Goal: Task Accomplishment & Management: Use online tool/utility

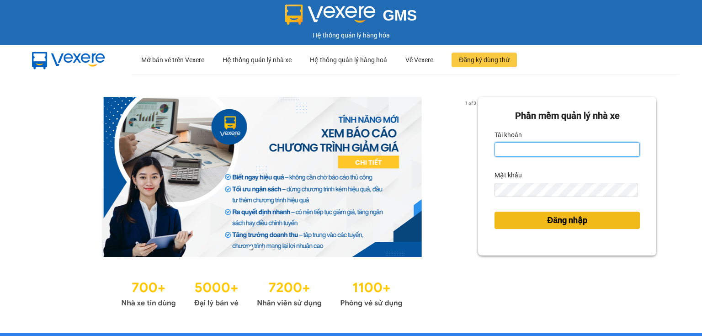
type input "ngoc.taithang"
click at [569, 222] on span "Đăng nhập" at bounding box center [567, 220] width 40 height 13
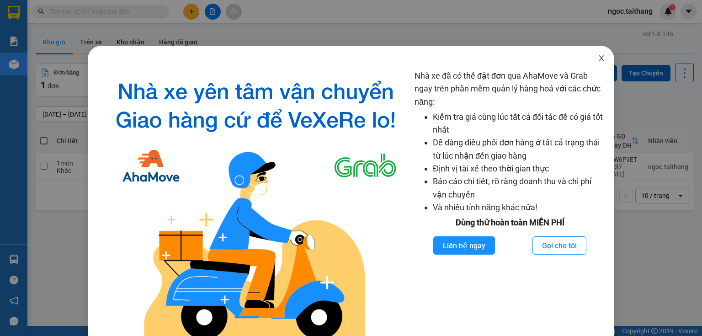
click at [603, 61] on span "Close" at bounding box center [602, 59] width 26 height 26
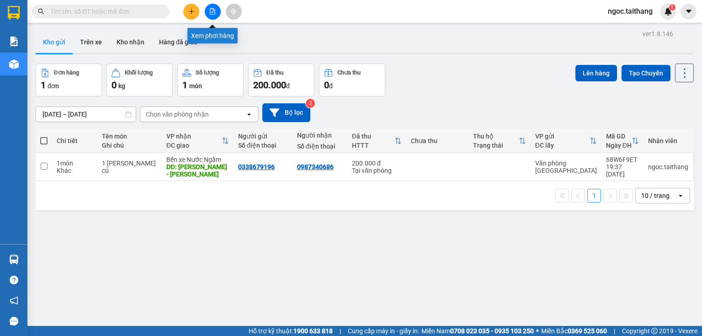
click at [212, 9] on icon "file-add" at bounding box center [212, 11] width 6 height 6
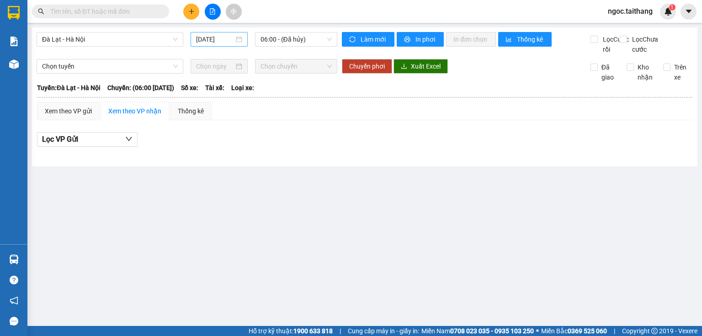
click at [240, 40] on div "[DATE]" at bounding box center [219, 39] width 46 height 10
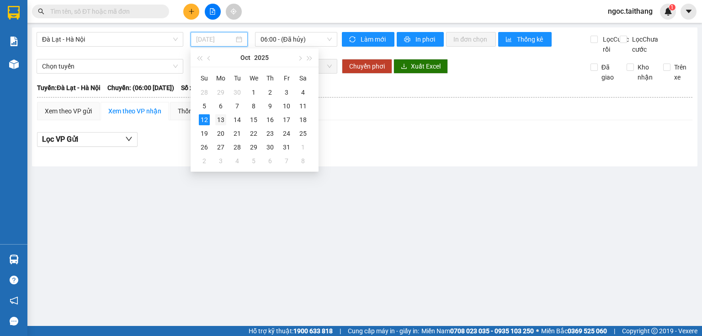
click at [222, 116] on div "13" at bounding box center [220, 119] width 11 height 11
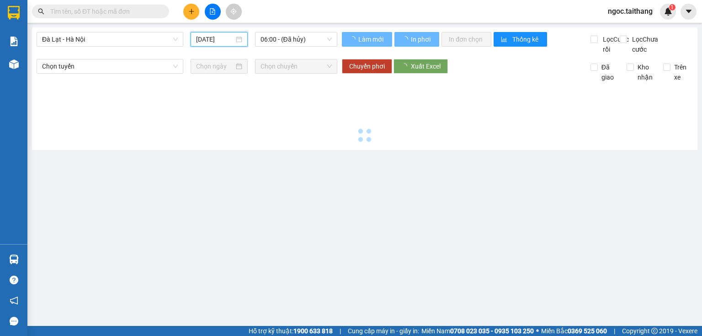
type input "[DATE]"
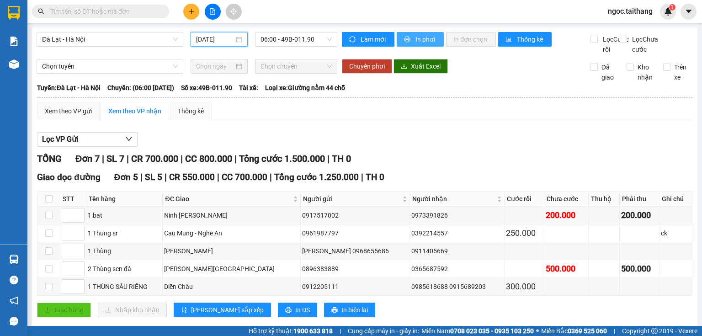
click at [426, 44] on button "In phơi" at bounding box center [420, 39] width 47 height 15
